Goal: Task Accomplishment & Management: Manage account settings

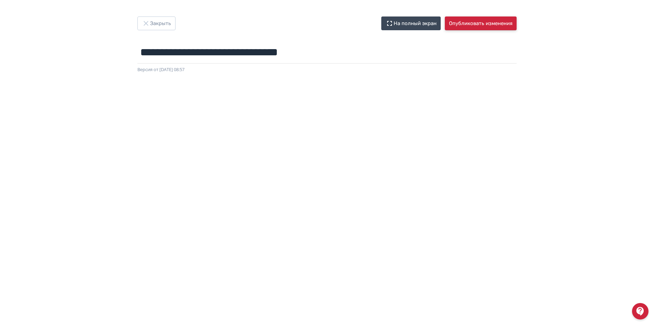
click at [462, 27] on button "Опубликовать изменения" at bounding box center [481, 23] width 72 height 14
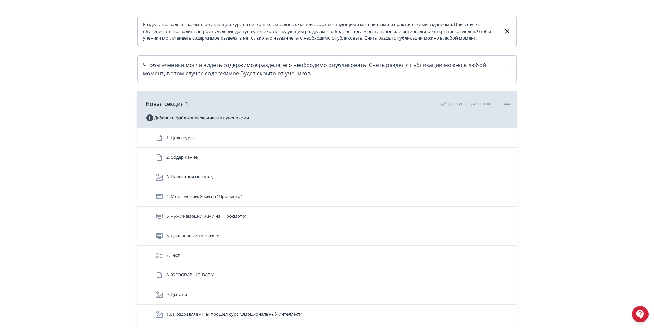
scroll to position [181, 0]
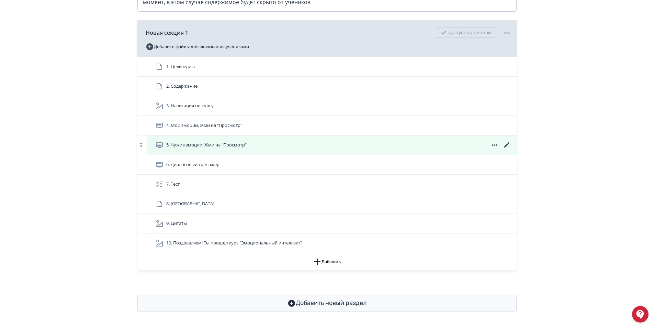
click at [509, 146] on icon at bounding box center [507, 145] width 8 height 8
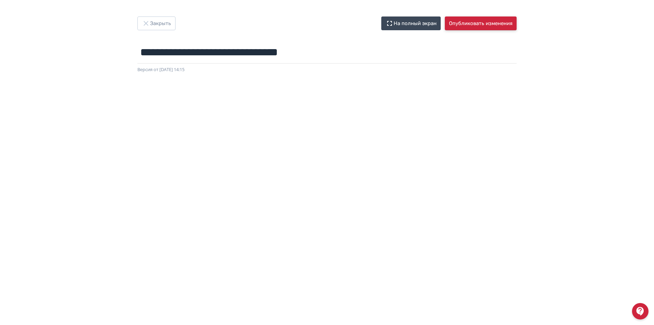
click at [492, 19] on button "Опубликовать изменения" at bounding box center [481, 23] width 72 height 14
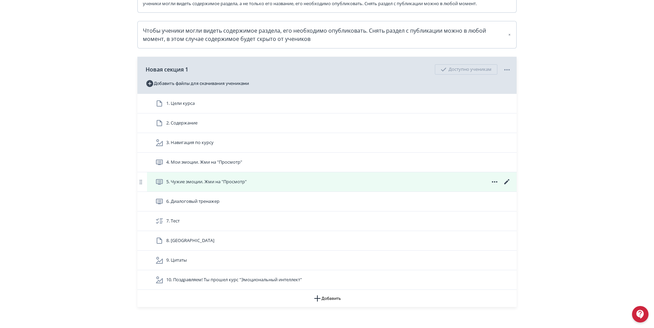
scroll to position [181, 0]
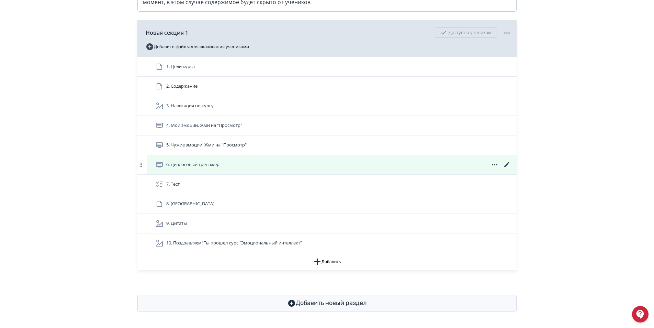
click at [505, 163] on icon at bounding box center [507, 164] width 8 height 8
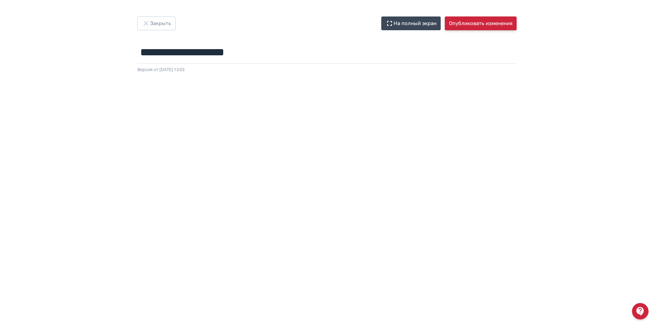
click at [484, 23] on button "Опубликовать изменения" at bounding box center [481, 23] width 72 height 14
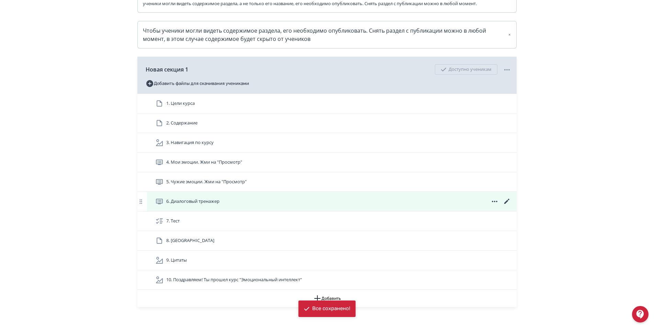
scroll to position [181, 0]
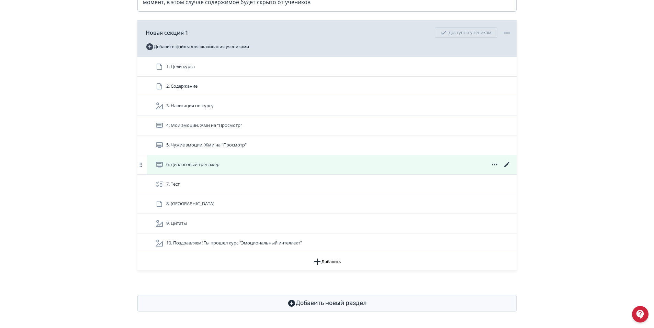
click at [508, 163] on icon at bounding box center [506, 164] width 5 height 5
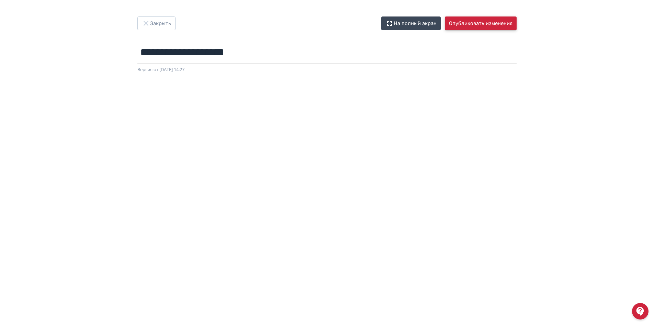
click at [483, 23] on button "Опубликовать изменения" at bounding box center [481, 23] width 72 height 14
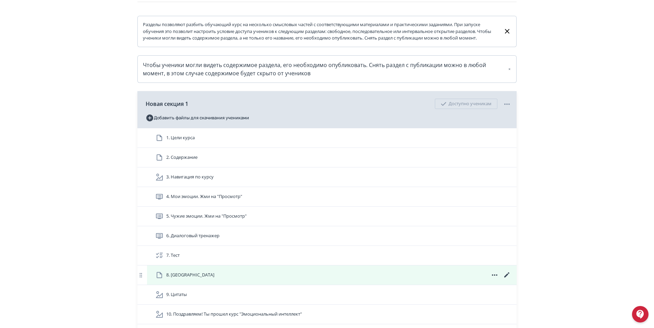
scroll to position [181, 0]
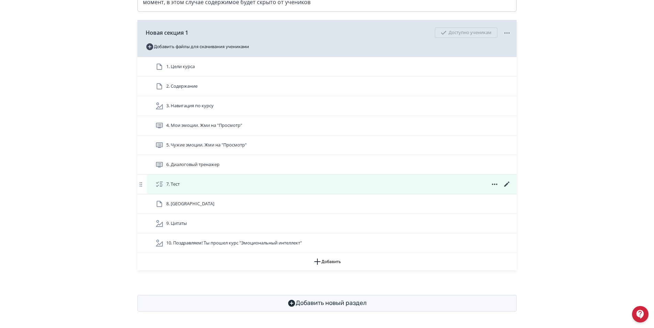
click at [508, 182] on icon at bounding box center [506, 183] width 5 height 5
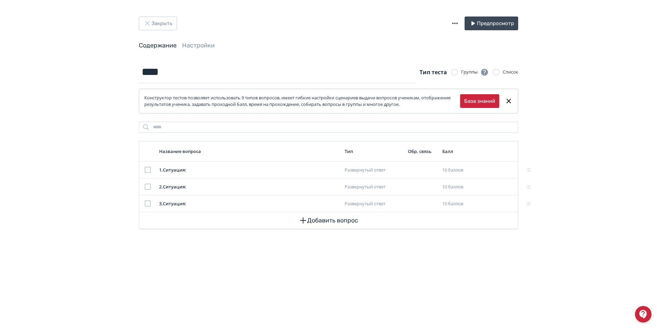
click at [203, 41] on header "Закрыть Предпросмотр Содержание Настройки" at bounding box center [328, 32] width 379 height 33
click at [201, 44] on link "Настройки" at bounding box center [198, 46] width 33 height 8
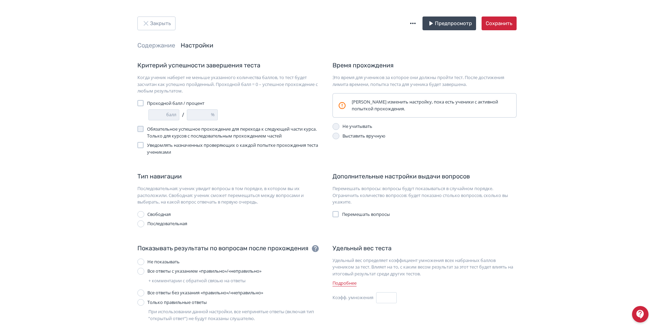
click at [202, 43] on link "Настройки" at bounding box center [197, 46] width 33 height 8
click at [157, 41] on header "Закрыть Предпросмотр Сохранить Содержание Настройки" at bounding box center [326, 32] width 379 height 33
click at [157, 43] on link "Содержание" at bounding box center [156, 46] width 38 height 8
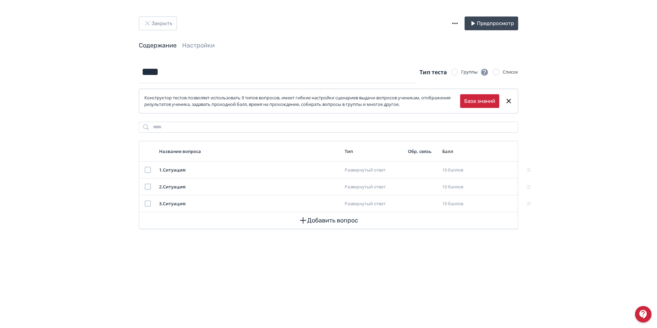
click at [455, 24] on icon "button" at bounding box center [454, 23] width 5 height 1
click at [372, 57] on div "Импорт теста в формате GIFT Экспорт теста в GIFT" at bounding box center [328, 164] width 657 height 328
click at [161, 20] on button "Закрыть" at bounding box center [158, 23] width 38 height 14
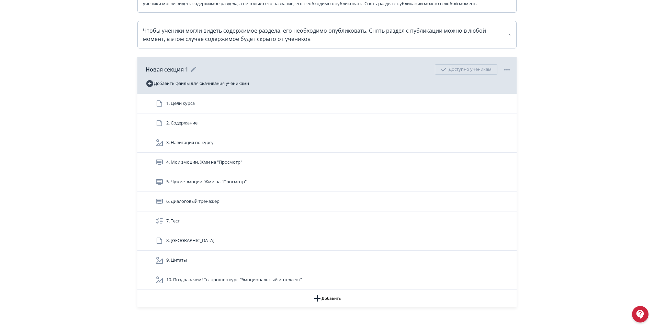
scroll to position [181, 0]
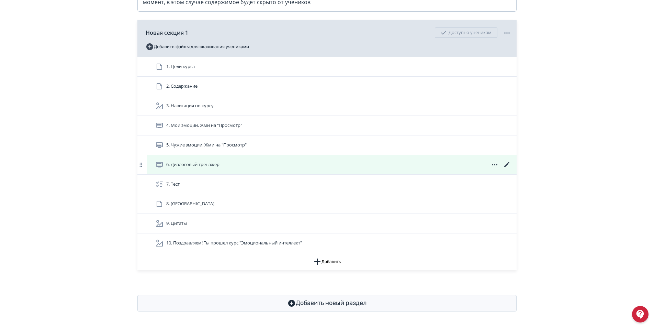
click at [507, 161] on icon at bounding box center [507, 164] width 8 height 8
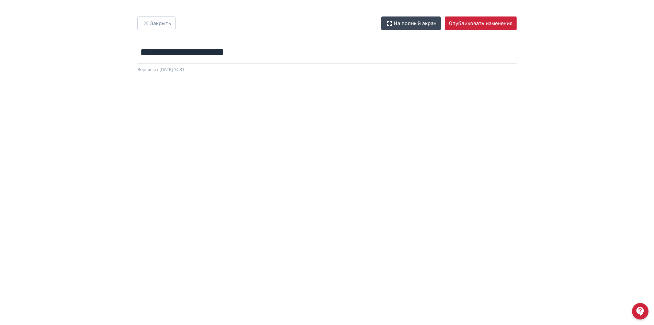
click at [350, 79] on div at bounding box center [327, 227] width 654 height 309
click at [544, 63] on div "**********" at bounding box center [327, 162] width 654 height 292
click at [482, 24] on button "Опубликовать изменения" at bounding box center [481, 23] width 72 height 14
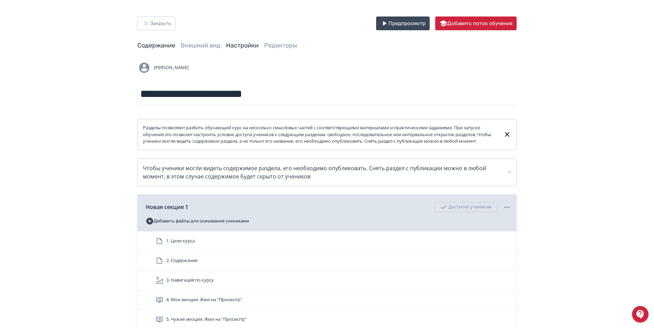
click at [245, 44] on link "Настройки" at bounding box center [242, 46] width 33 height 8
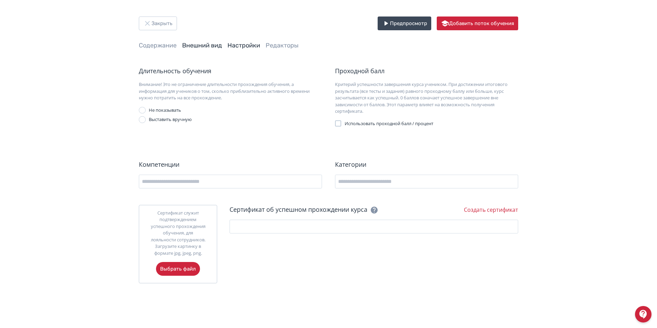
click at [198, 46] on link "Внешний вид" at bounding box center [202, 46] width 40 height 8
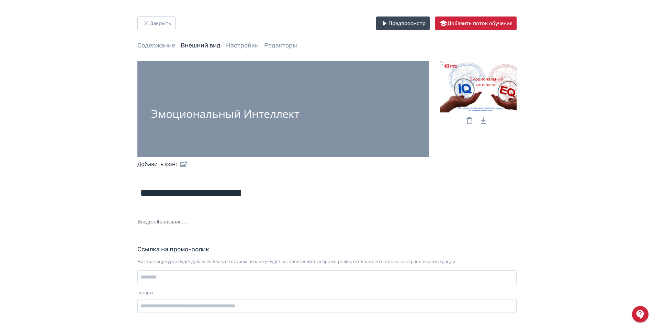
click at [266, 41] on div "**********" at bounding box center [327, 167] width 412 height 302
click at [275, 44] on link "Редакторы" at bounding box center [280, 46] width 33 height 8
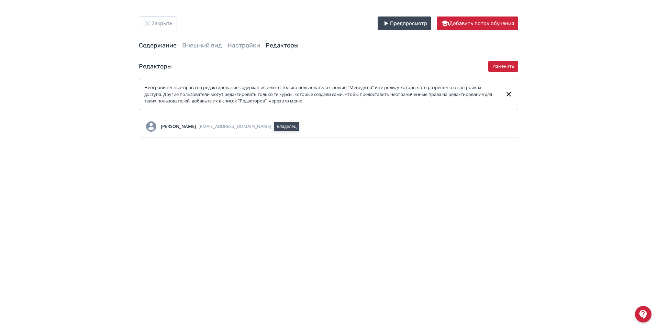
click at [159, 46] on link "Содержание" at bounding box center [158, 46] width 38 height 8
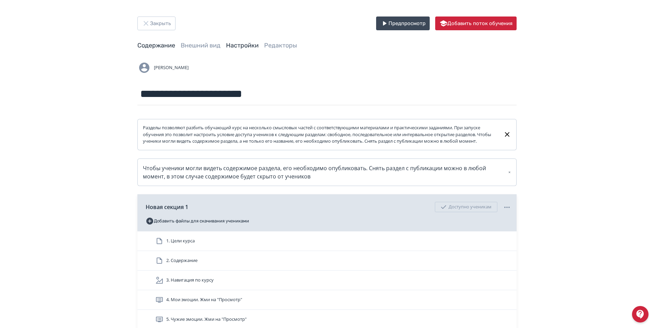
click at [252, 44] on link "Настройки" at bounding box center [242, 46] width 33 height 8
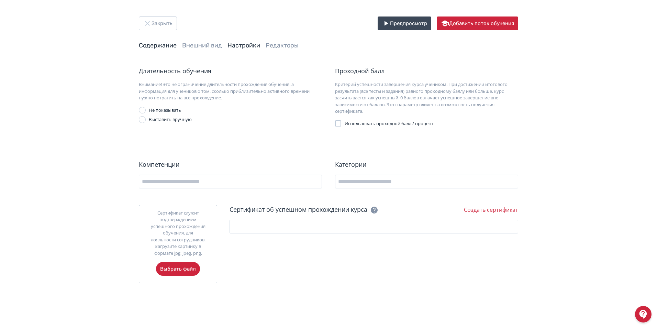
click at [159, 47] on link "Содержание" at bounding box center [158, 46] width 38 height 8
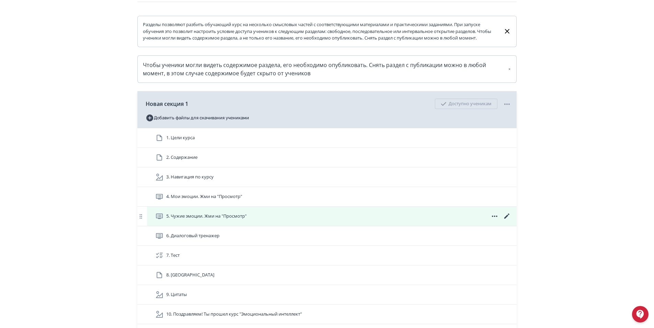
scroll to position [181, 0]
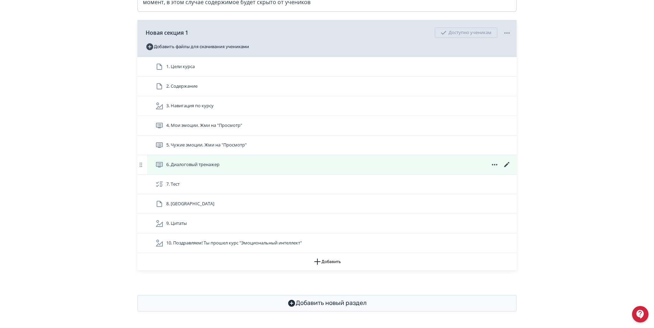
click at [507, 164] on icon at bounding box center [506, 164] width 5 height 5
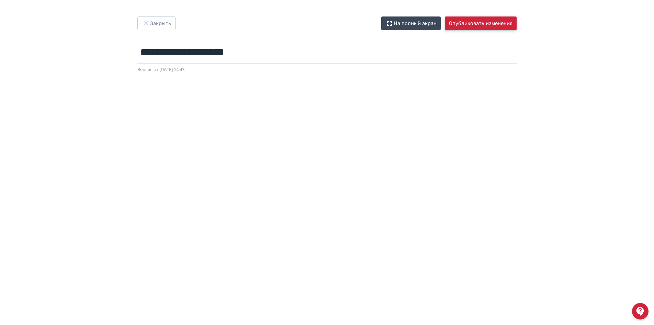
click at [486, 24] on button "Опубликовать изменения" at bounding box center [481, 23] width 72 height 14
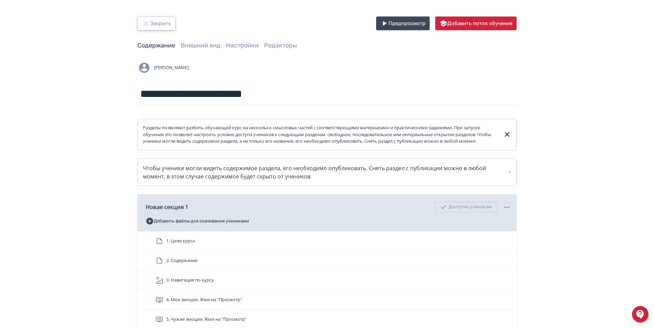
click at [159, 24] on button "Закрыть" at bounding box center [156, 23] width 38 height 14
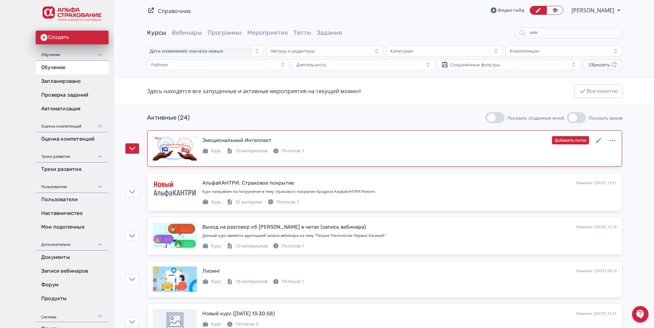
click at [288, 149] on div "Потоков: 1" at bounding box center [289, 150] width 32 height 7
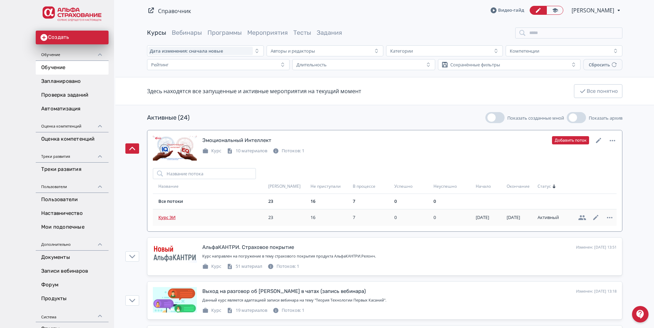
click at [167, 219] on span "Курс ЭИ" at bounding box center [211, 217] width 107 height 7
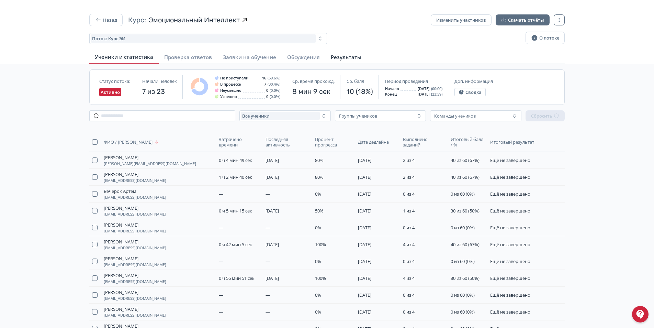
click at [336, 55] on span "Результаты" at bounding box center [346, 57] width 31 height 7
